Goal: Transaction & Acquisition: Complete application form

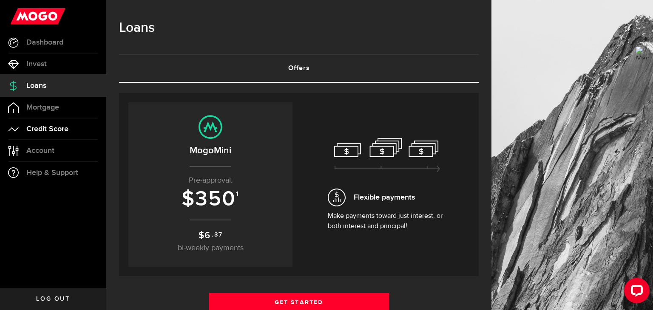
click at [37, 132] on span "Credit Score" at bounding box center [47, 129] width 42 height 8
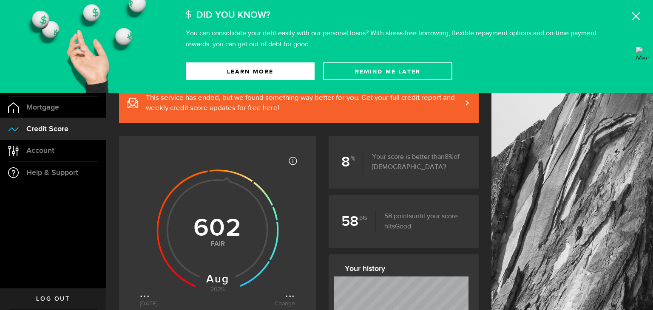
click at [646, 7] on div "Did You Know? You can consolidate your debt easily with our personal loans? Wit…" at bounding box center [416, 25] width 461 height 50
click at [636, 17] on use at bounding box center [636, 16] width 8 height 8
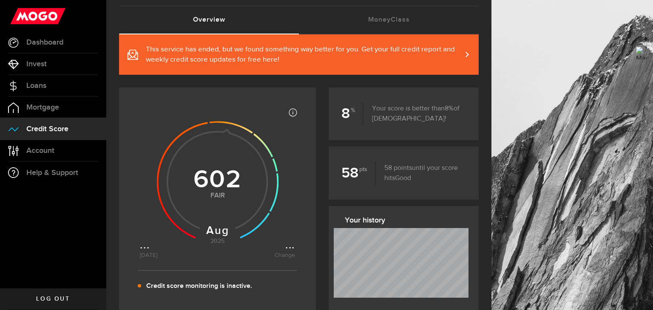
scroll to position [34, 0]
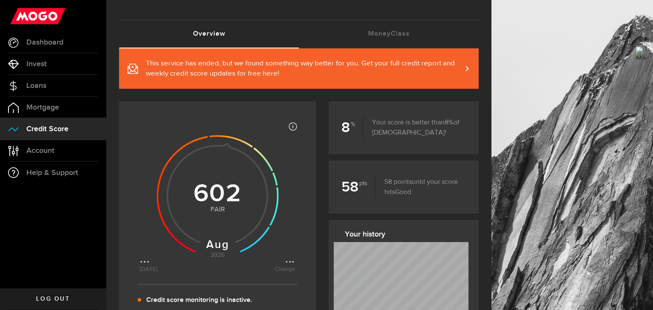
click at [467, 70] on link "This service has ended, but we found something way better for you. Get your ful…" at bounding box center [299, 68] width 360 height 40
click at [414, 38] on link "MoneyClass (requires attention)" at bounding box center [389, 33] width 180 height 27
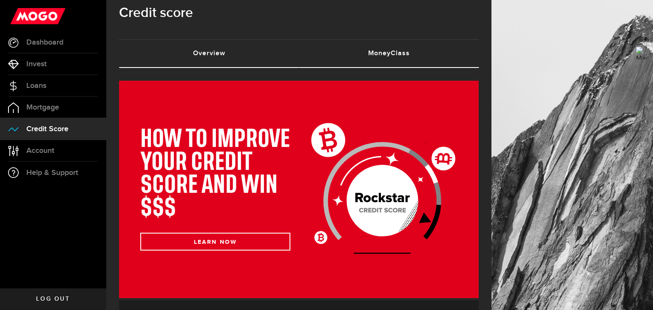
scroll to position [14, 0]
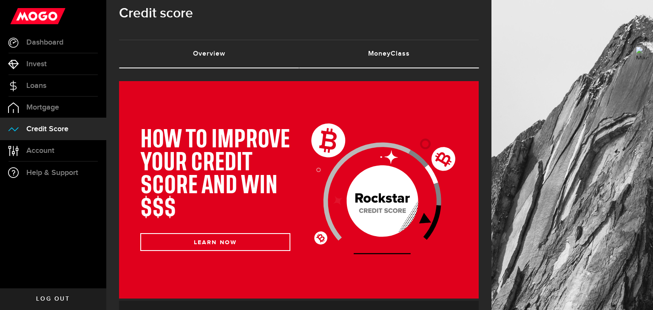
click at [210, 53] on link "Overview (requires attention)" at bounding box center [209, 53] width 180 height 27
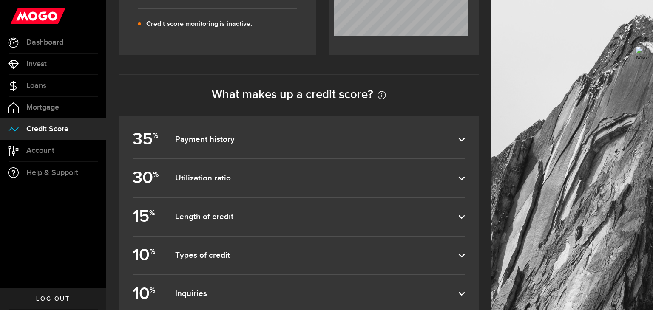
scroll to position [312, 0]
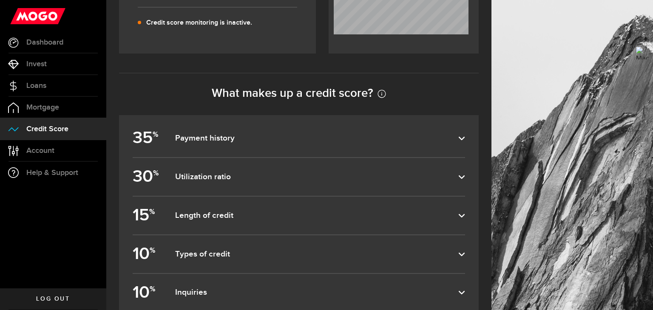
click at [450, 139] on dfn "Payment history" at bounding box center [316, 138] width 283 height 10
click at [0, 0] on input "35 % Payment history" at bounding box center [0, 0] width 0 height 0
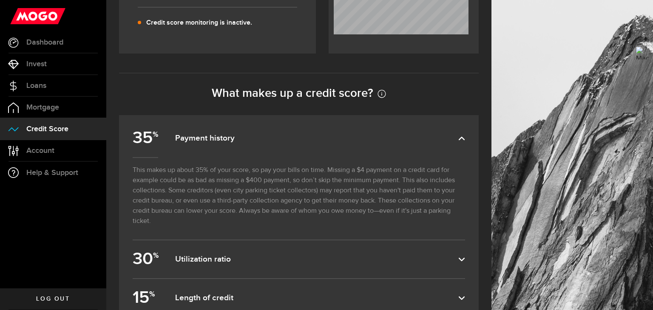
click at [450, 139] on dfn "Payment history" at bounding box center [316, 138] width 283 height 10
click at [0, 0] on input "35 % Payment history" at bounding box center [0, 0] width 0 height 0
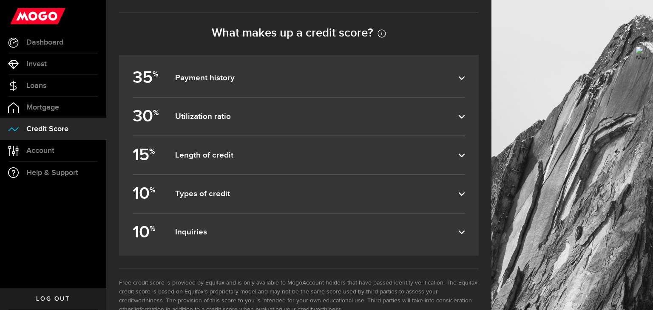
scroll to position [395, 0]
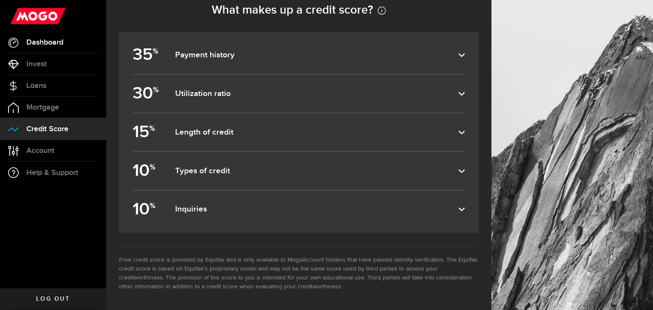
click at [57, 48] on link "Dashboard" at bounding box center [53, 42] width 106 height 21
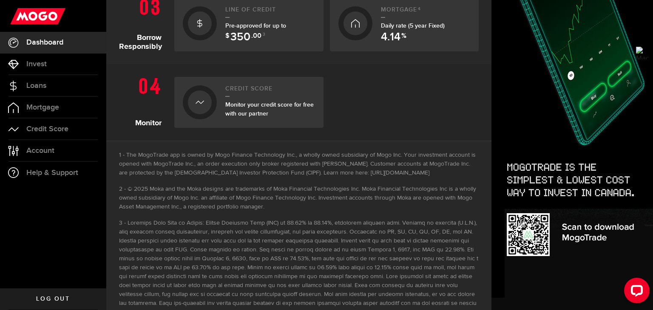
scroll to position [381, 0]
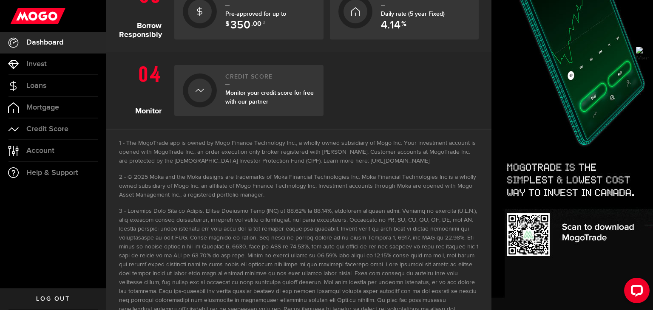
click at [267, 28] on div "Line of credit Pre-approved for up to $ 350 .00 3" at bounding box center [270, 12] width 90 height 37
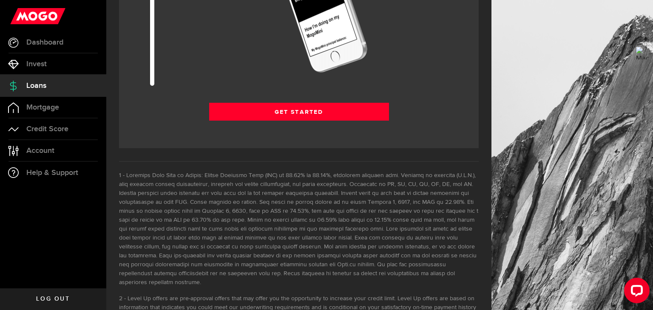
scroll to position [1168, 0]
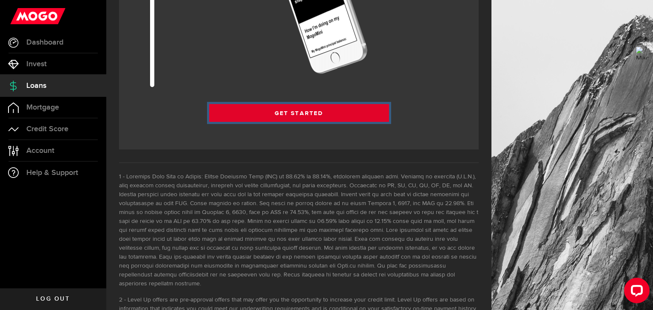
click at [275, 105] on link "Get Started" at bounding box center [299, 113] width 180 height 18
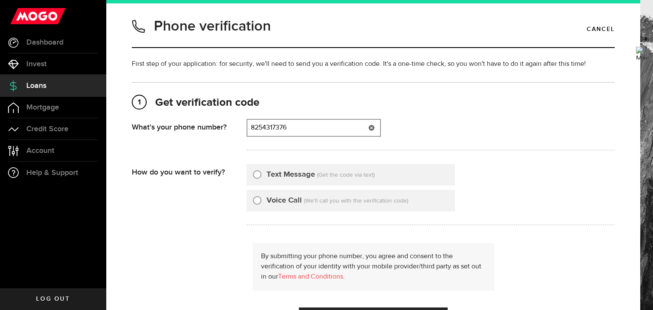
type input "8254317376"
click at [302, 174] on label "Text Message" at bounding box center [290, 174] width 48 height 11
click at [261, 174] on input "Text Message" at bounding box center [257, 173] width 8 height 8
radio input "true"
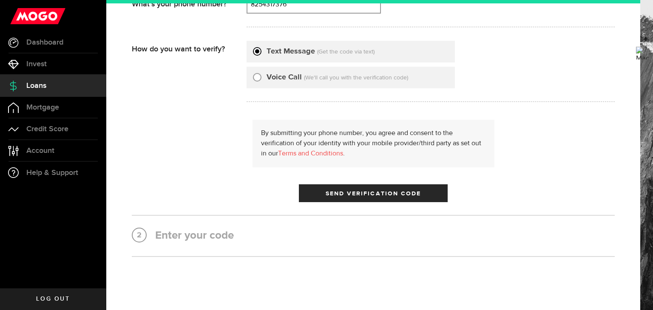
scroll to position [124, 0]
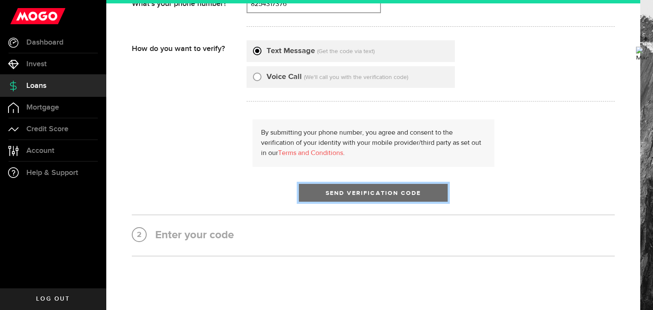
click at [334, 193] on span "Send Verification Code" at bounding box center [374, 193] width 96 height 6
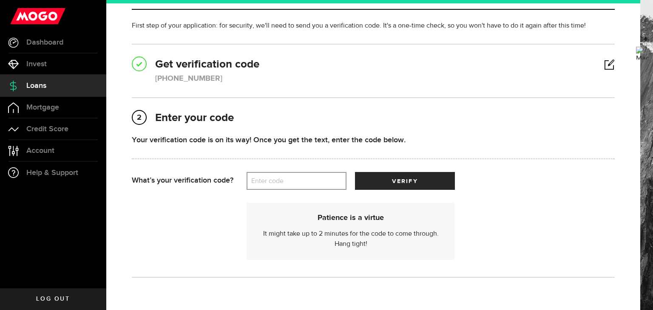
scroll to position [90, 0]
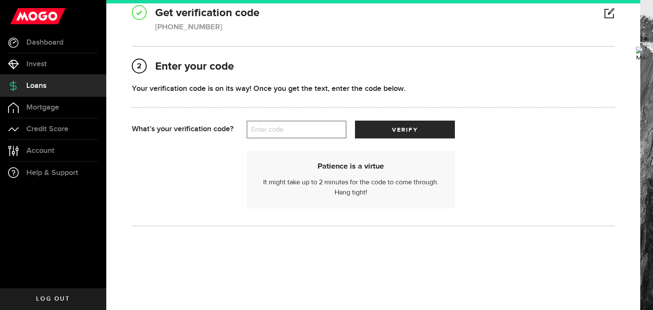
click at [264, 126] on label "Enter code" at bounding box center [296, 129] width 100 height 17
click at [264, 126] on input "Enter code" at bounding box center [296, 130] width 100 height 18
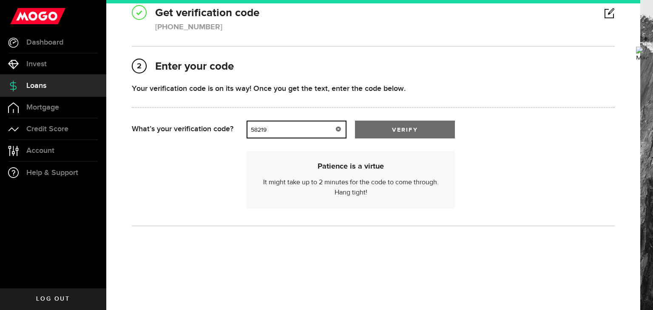
type input "58219"
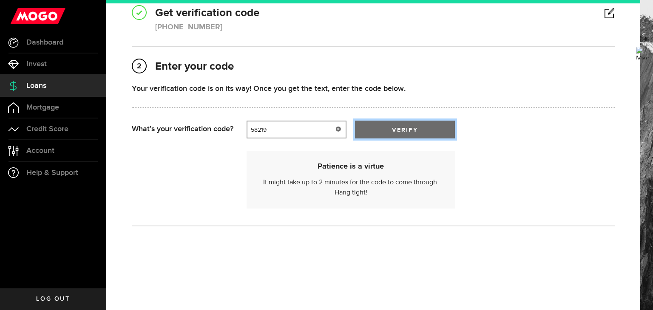
click at [420, 129] on button "verify" at bounding box center [405, 130] width 100 height 18
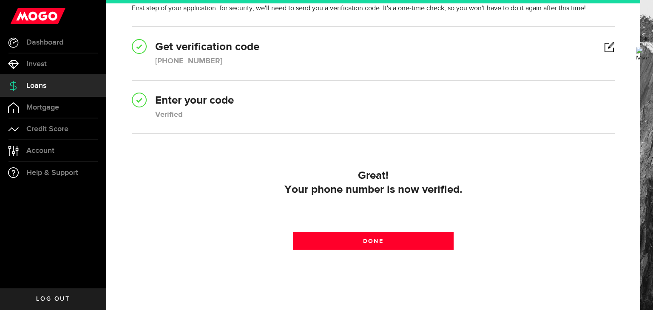
scroll to position [57, 0]
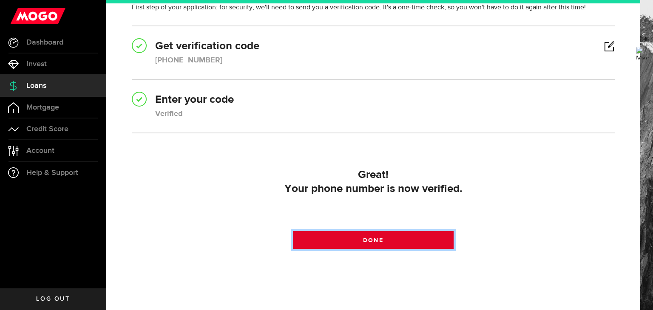
click at [345, 234] on link "Done" at bounding box center [373, 240] width 161 height 18
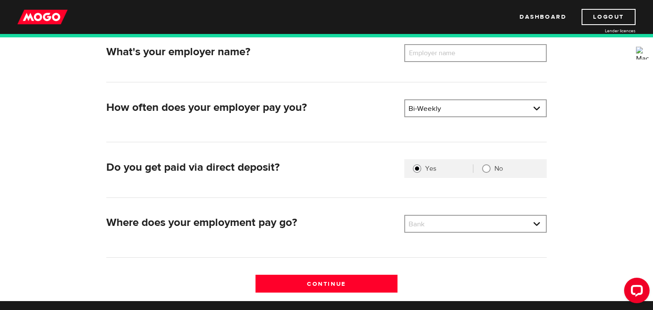
scroll to position [138, 0]
click at [430, 58] on label "Employer name" at bounding box center [438, 53] width 68 height 18
click at [430, 58] on input "Employer name" at bounding box center [475, 53] width 142 height 18
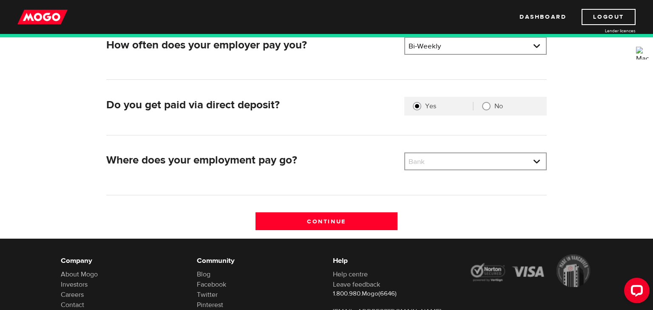
scroll to position [202, 0]
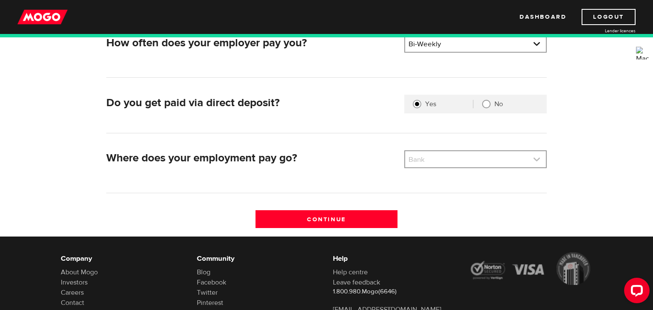
type input "Calgary CO-OP"
click at [456, 155] on link at bounding box center [475, 159] width 141 height 16
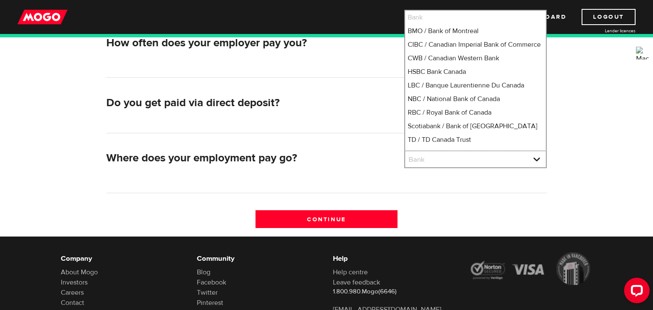
scroll to position [88, 0]
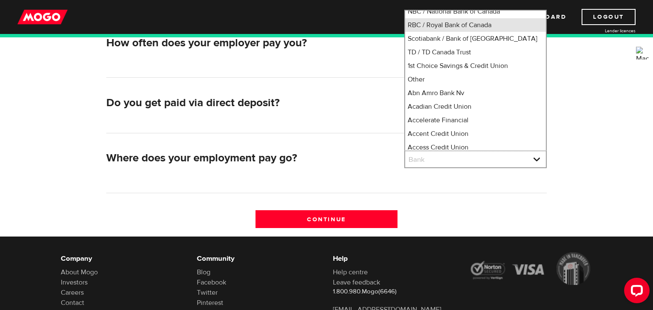
click at [466, 32] on li "RBC / Royal Bank of Canada" at bounding box center [475, 25] width 141 height 14
select select "8"
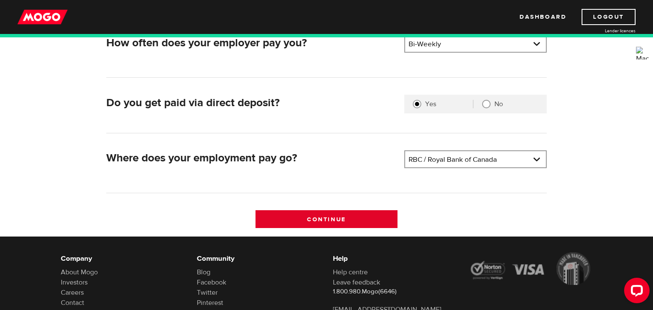
click at [340, 219] on input "Continue" at bounding box center [326, 219] width 142 height 18
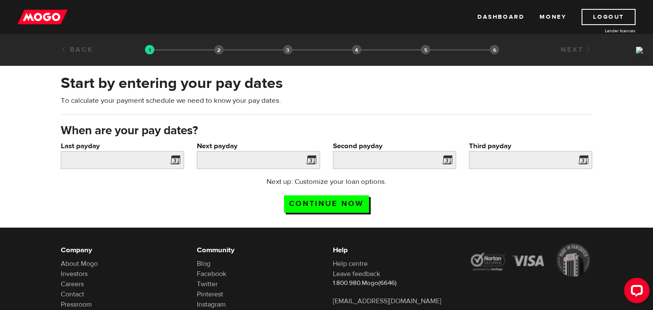
click at [174, 161] on span at bounding box center [173, 162] width 13 height 14
click at [136, 158] on input "Last payday" at bounding box center [122, 160] width 123 height 18
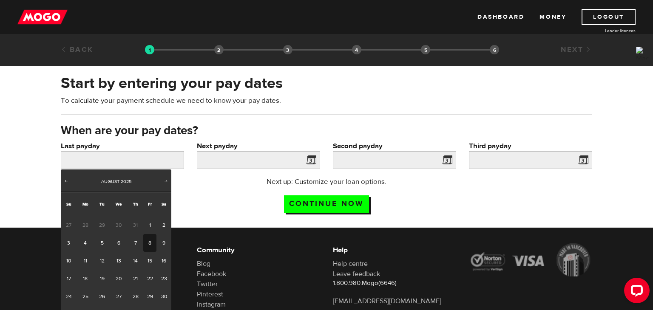
click at [149, 244] on link "8" at bounding box center [149, 243] width 13 height 18
type input "2025/08/08"
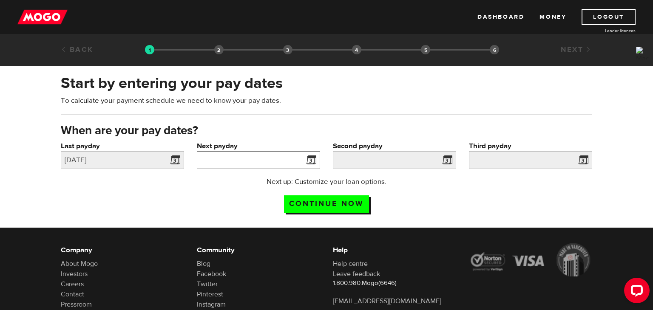
click at [272, 159] on input "Next payday" at bounding box center [258, 160] width 123 height 18
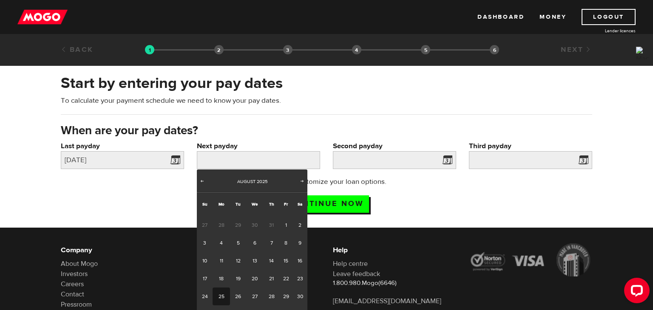
click at [223, 293] on link "25" at bounding box center [220, 297] width 17 height 18
type input "2025/08/25"
type input "2025/9/8"
type input "2025/9/22"
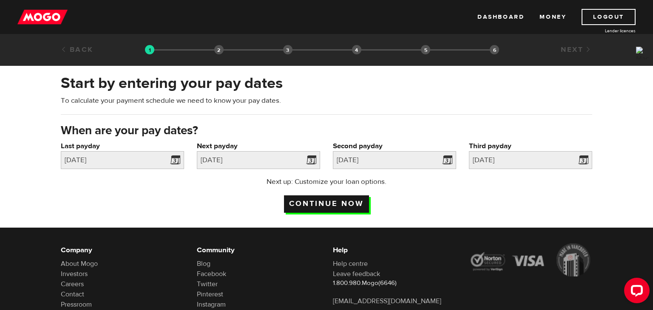
click at [331, 206] on input "Continue now" at bounding box center [326, 203] width 85 height 17
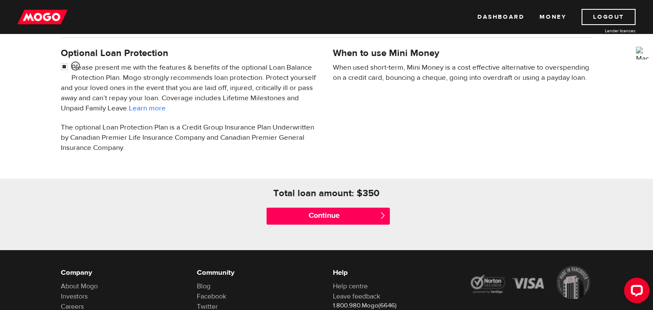
scroll to position [280, 0]
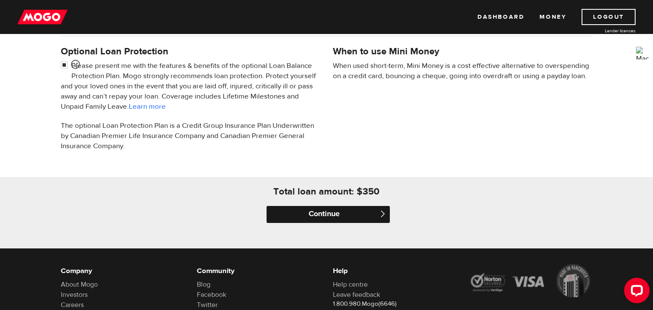
click at [307, 216] on input "Continue" at bounding box center [327, 214] width 123 height 17
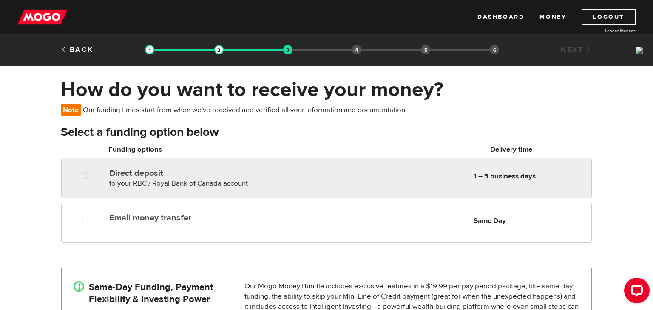
click at [180, 194] on div "Direct deposit to your RBC / Royal Bank of Canada account Delivery in 1 – 3 bus…" at bounding box center [326, 178] width 530 height 40
radio input "true"
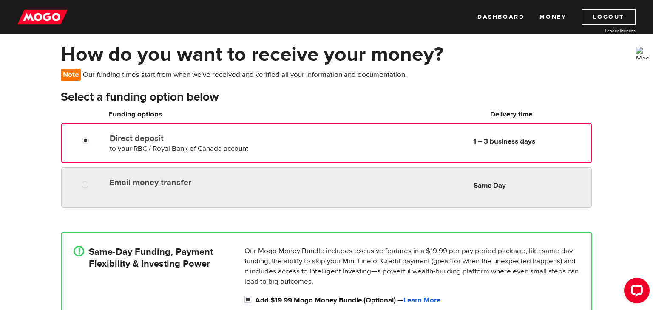
scroll to position [25, 0]
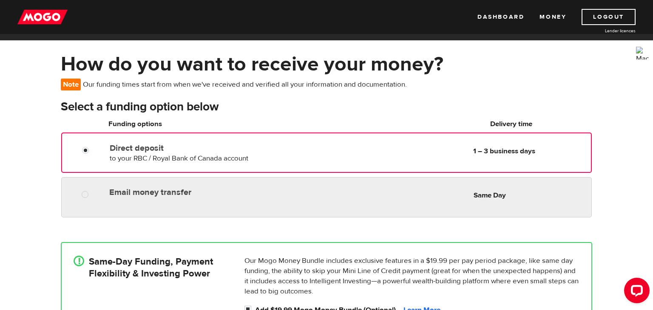
click at [155, 215] on div "Email money transfer Delivery in Same Day Same Day" at bounding box center [326, 197] width 530 height 40
radio input "true"
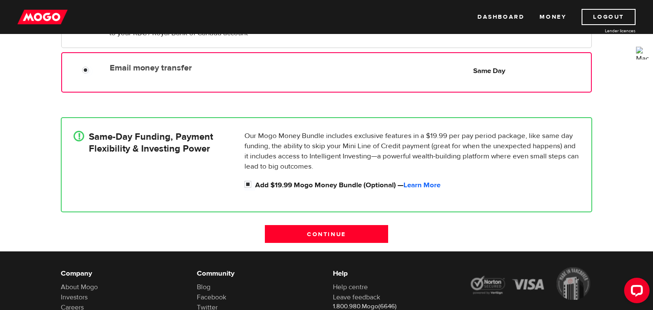
scroll to position [151, 0]
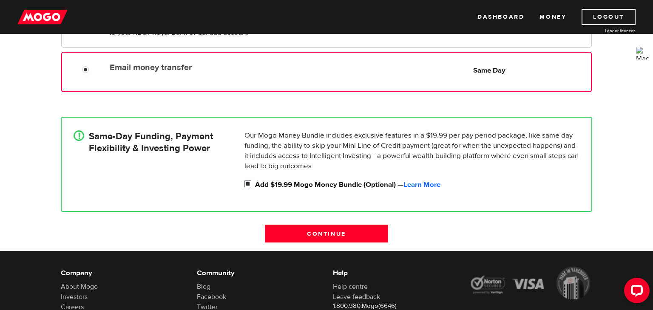
click at [246, 184] on input "Add $19.99 Mogo Money Bundle (Optional) — Learn More" at bounding box center [249, 185] width 11 height 11
checkbox input "false"
radio input "false"
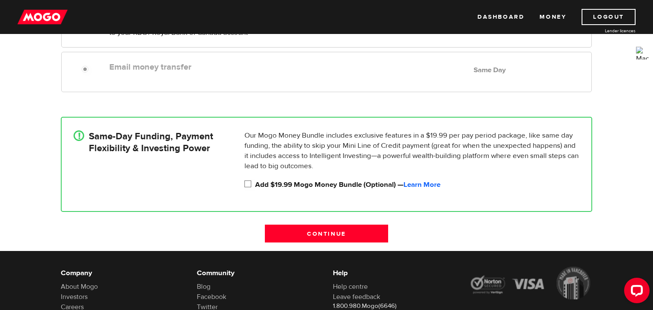
scroll to position [0, 0]
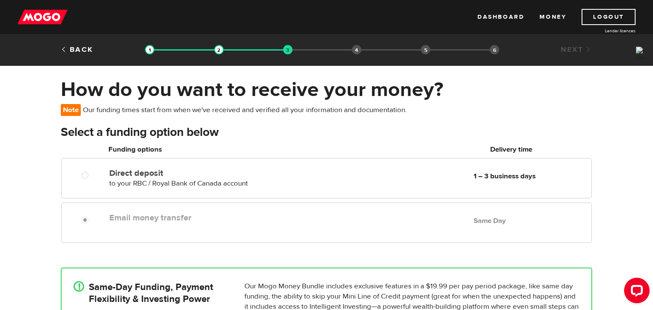
click at [178, 213] on label "Email money transfer" at bounding box center [206, 218] width 195 height 10
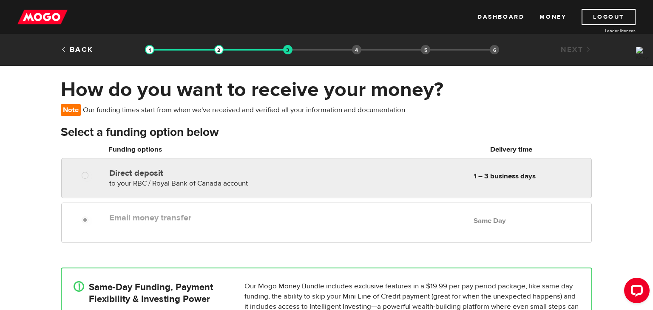
click at [228, 177] on label "Direct deposit" at bounding box center [206, 173] width 195 height 10
click at [92, 177] on input "Direct deposit" at bounding box center [87, 176] width 11 height 11
radio input "true"
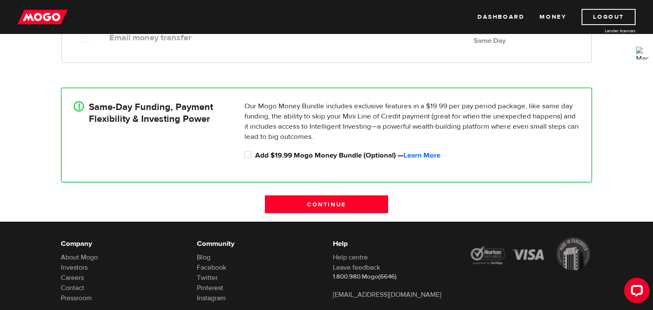
scroll to position [184, 0]
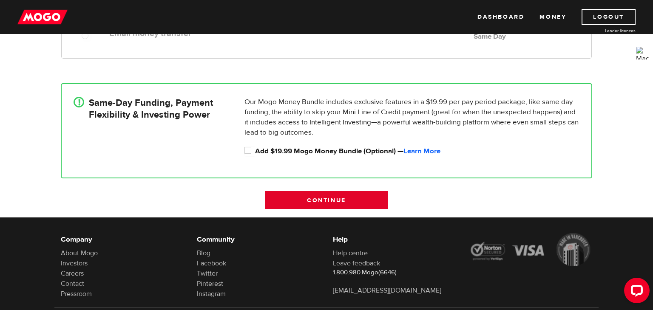
click at [319, 199] on input "Continue" at bounding box center [326, 200] width 123 height 18
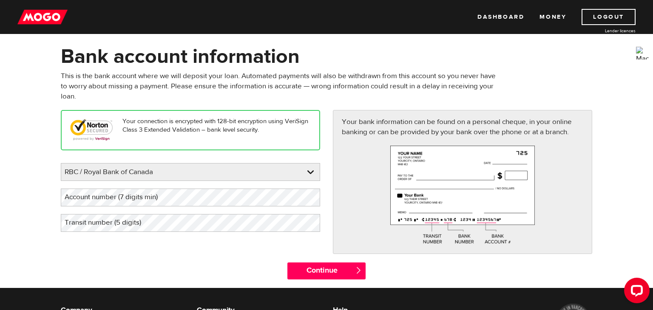
scroll to position [49, 0]
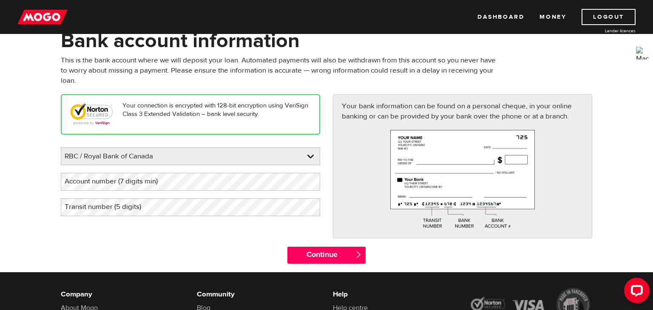
click at [139, 179] on label "Account number (7 digits min)" at bounding box center [118, 181] width 114 height 17
click at [142, 204] on label "Transit number (5 digits)" at bounding box center [110, 206] width 98 height 17
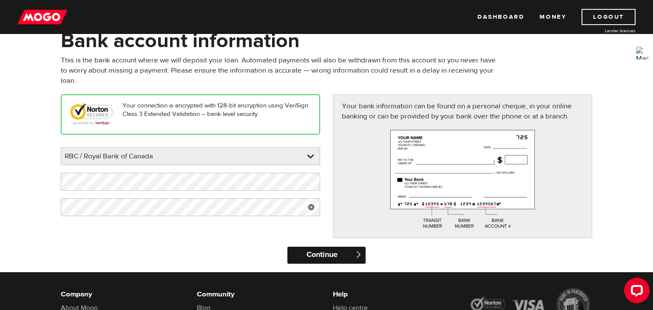
click at [319, 255] on input "Continue" at bounding box center [326, 255] width 78 height 17
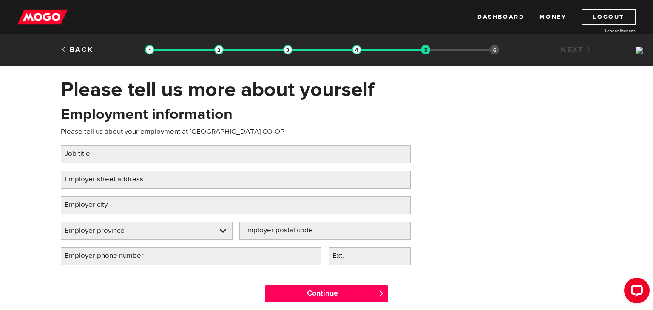
click at [88, 154] on label "Job title" at bounding box center [84, 153] width 47 height 17
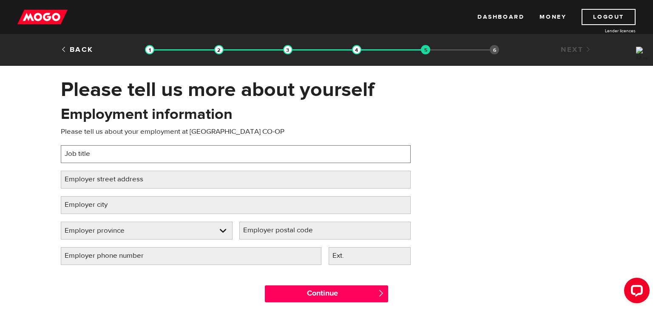
click at [88, 154] on input "Job title" at bounding box center [236, 154] width 350 height 18
type input "Deli Clerk"
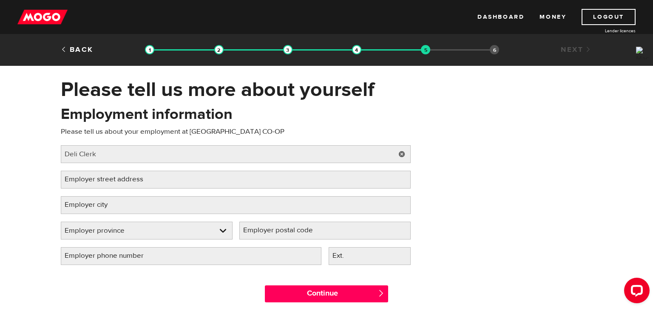
click at [83, 180] on label "Employer street address" at bounding box center [111, 179] width 100 height 17
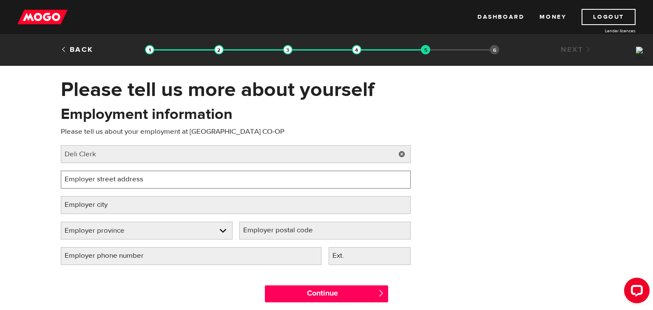
click at [83, 180] on input "Employer street address" at bounding box center [236, 180] width 350 height 18
type input "[STREET_ADDRESS][PERSON_NAME]"
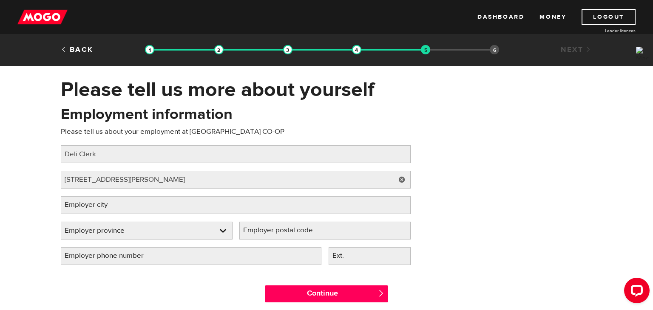
click at [94, 207] on label "Employer city" at bounding box center [93, 204] width 64 height 17
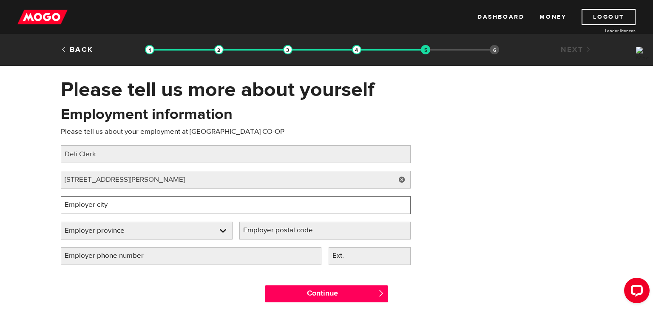
click at [94, 207] on input "Employer city" at bounding box center [236, 205] width 350 height 18
type input "[GEOGRAPHIC_DATA]"
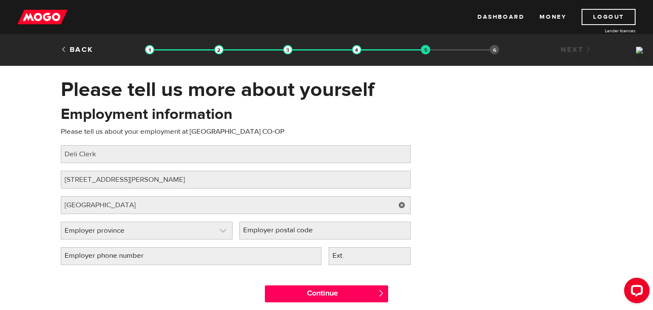
click at [172, 231] on link at bounding box center [146, 230] width 171 height 17
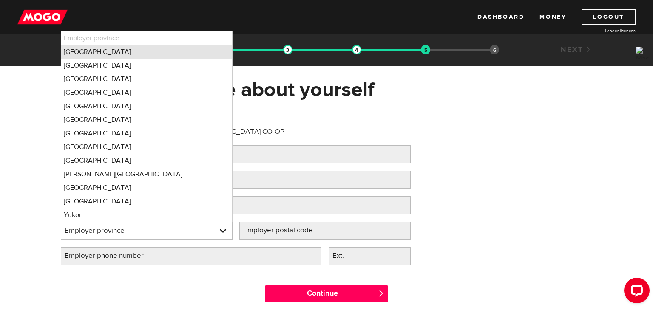
click at [93, 53] on li "[GEOGRAPHIC_DATA]" at bounding box center [146, 52] width 171 height 14
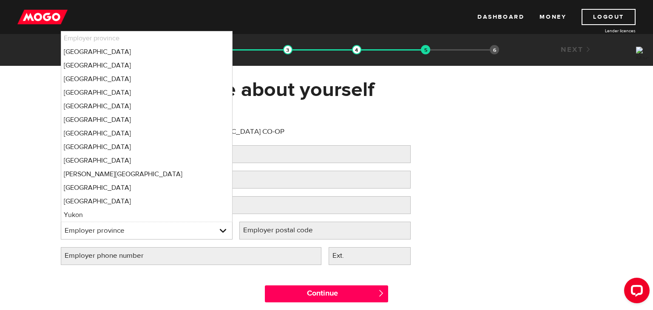
select select "AB"
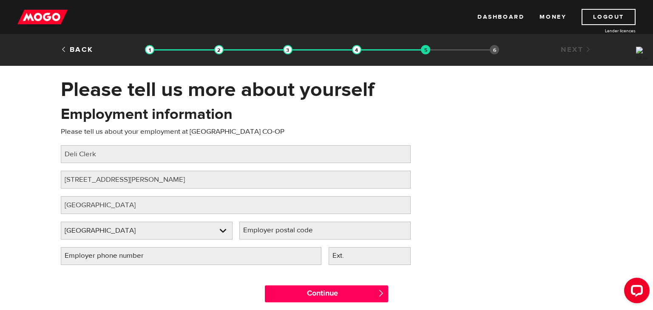
click at [264, 228] on label "Employer postal code" at bounding box center [284, 230] width 91 height 17
click at [264, 228] on input "Employer postal code" at bounding box center [325, 231] width 172 height 18
type input "T2J6G2"
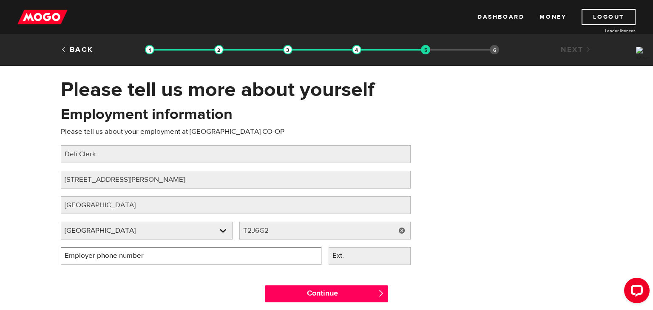
click at [205, 261] on input "Employer phone number" at bounding box center [191, 256] width 261 height 18
type input "[PHONE_NUMBER]"
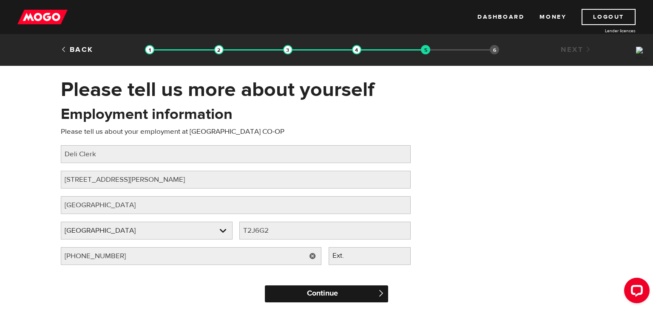
click at [347, 290] on input "Continue" at bounding box center [326, 294] width 123 height 17
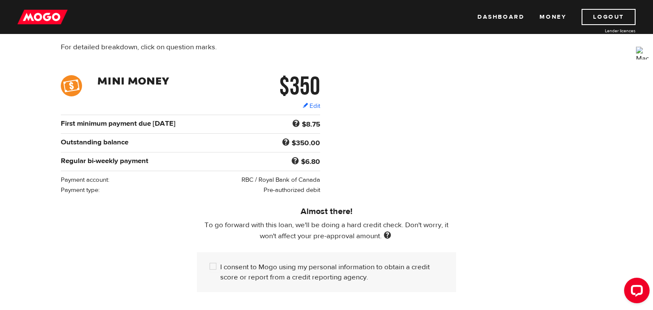
scroll to position [97, 0]
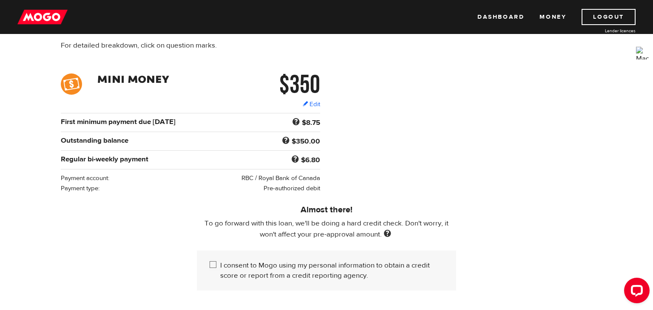
click at [213, 267] on input "I consent to Mogo using my personal information to obtain a credit score or rep…" at bounding box center [215, 266] width 11 height 11
checkbox input "true"
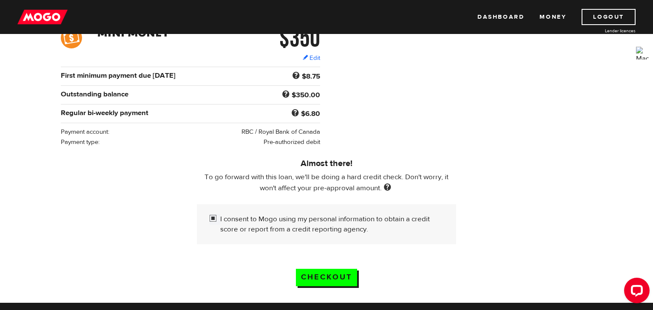
scroll to position [144, 0]
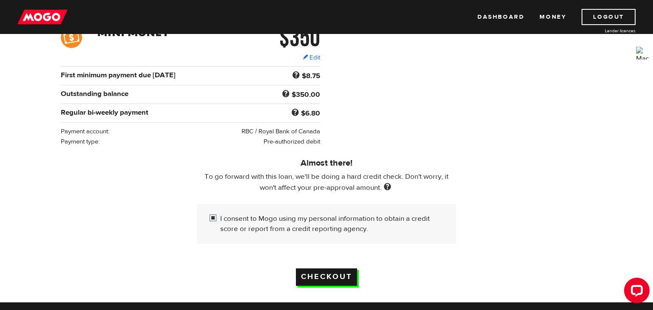
click at [340, 276] on input "Checkout" at bounding box center [326, 277] width 61 height 17
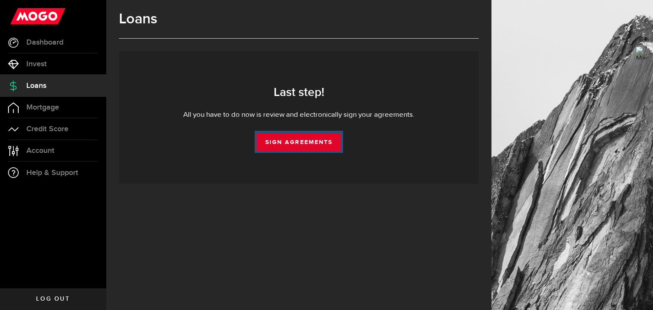
click at [286, 144] on link "Sign Agreements" at bounding box center [299, 142] width 84 height 18
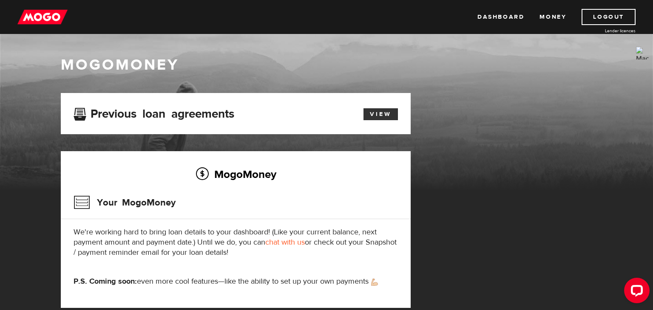
click at [372, 115] on link "View" at bounding box center [380, 114] width 34 height 12
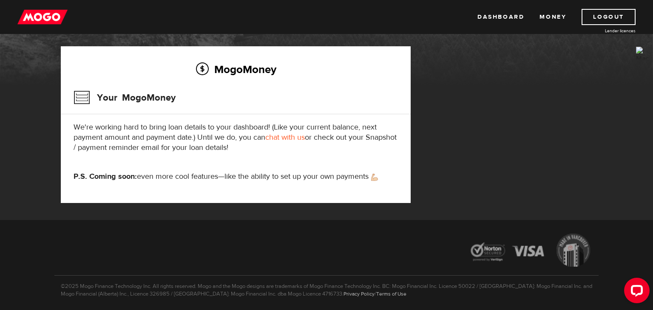
scroll to position [106, 0]
